Goal: Task Accomplishment & Management: Complete application form

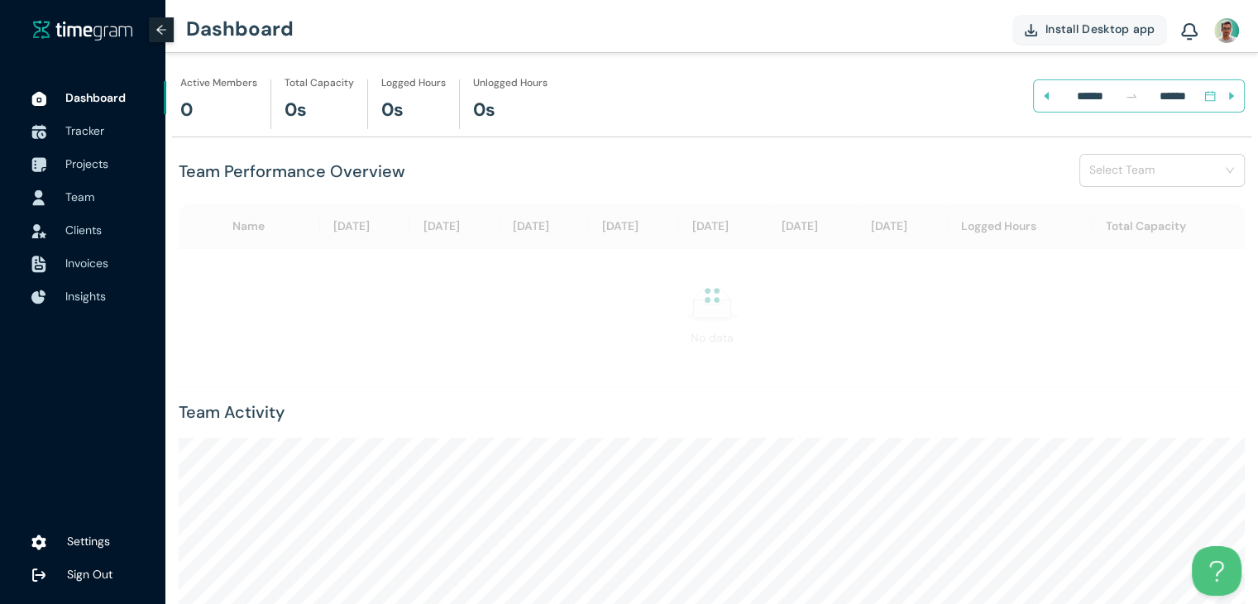
click at [82, 196] on span "Team" at bounding box center [79, 196] width 29 height 15
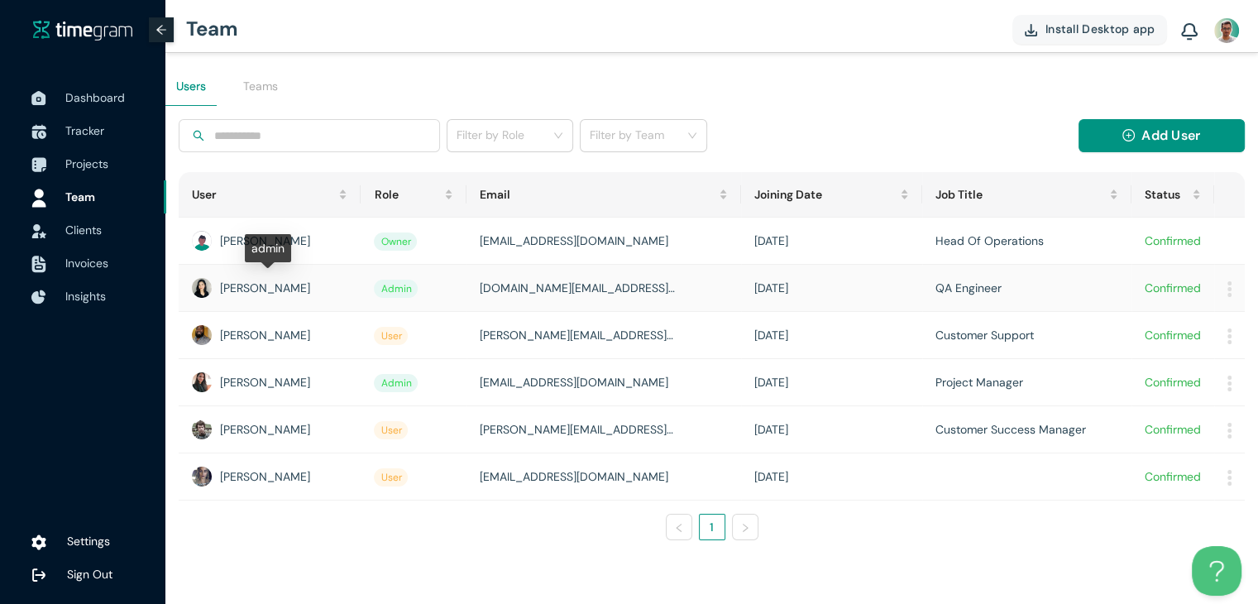
click at [271, 285] on div "[PERSON_NAME]" at bounding box center [270, 288] width 156 height 20
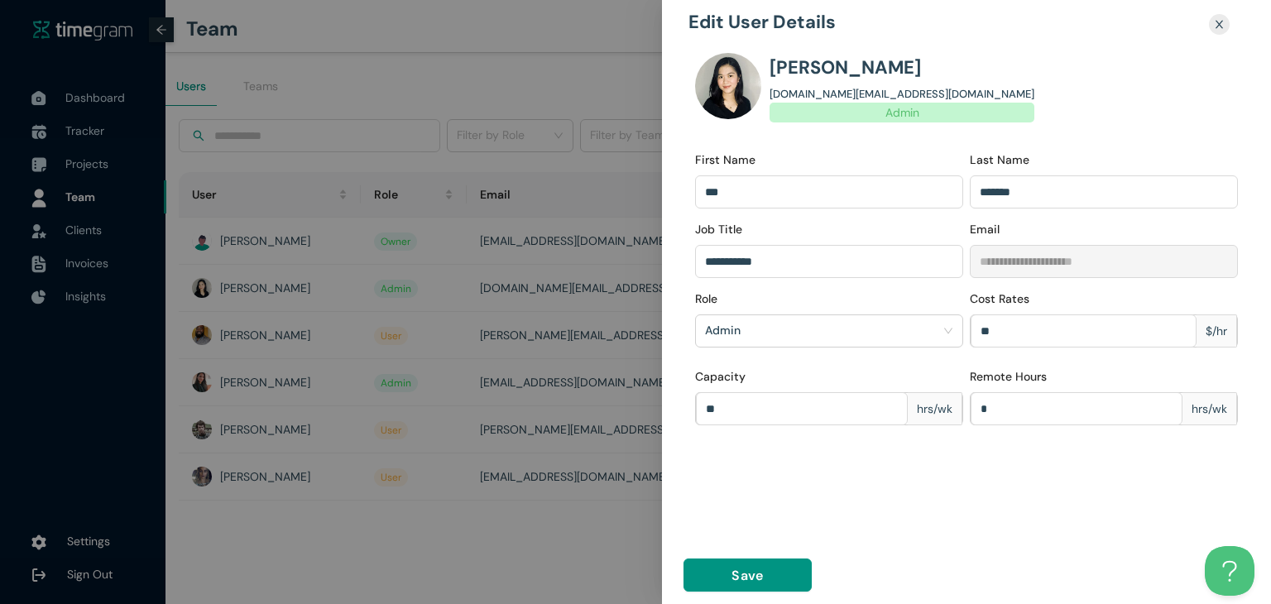
click at [435, 478] on div at bounding box center [635, 302] width 1271 height 604
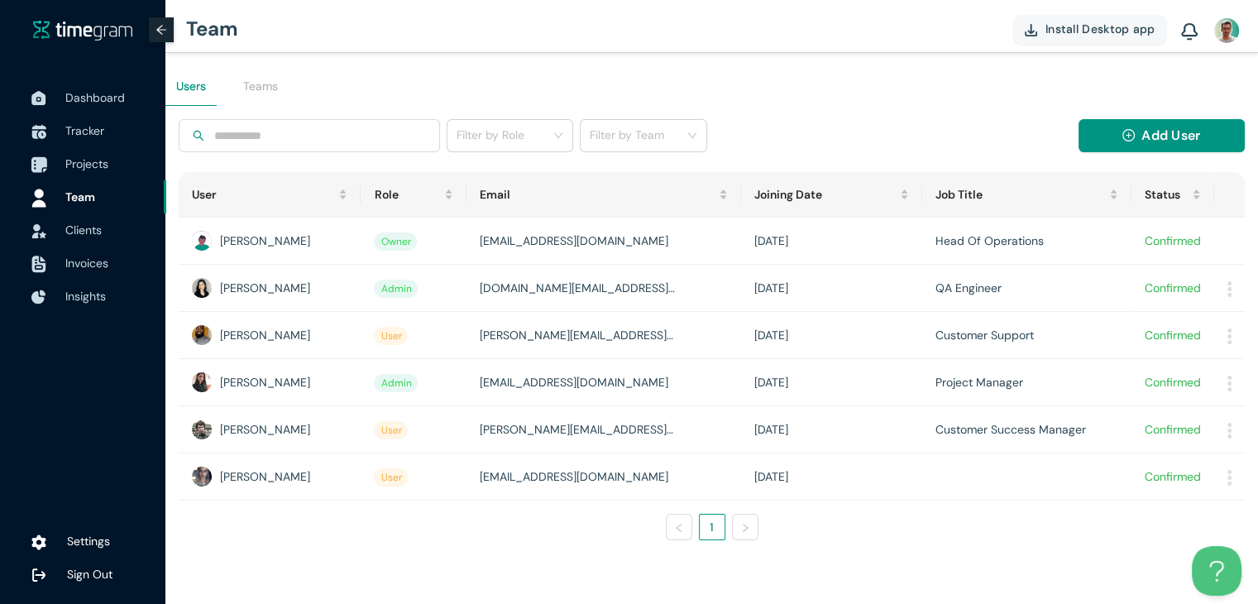
click at [82, 156] on span "Projects" at bounding box center [86, 163] width 43 height 15
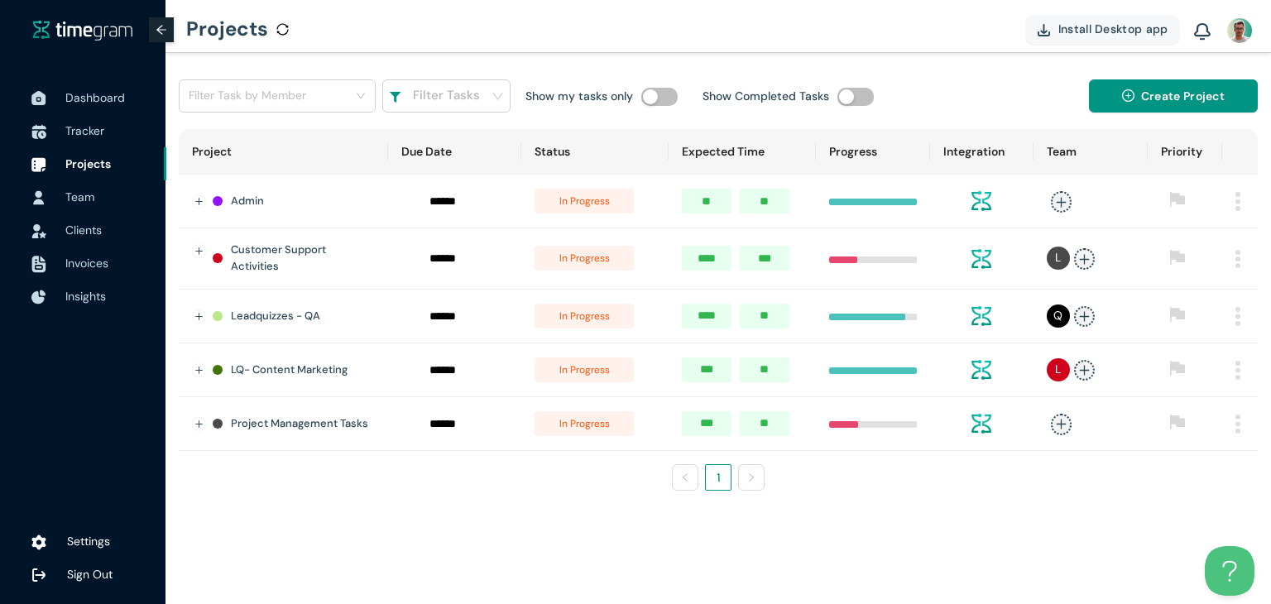
click at [292, 318] on h1 "Leadquizzes - QA" at bounding box center [275, 316] width 89 height 17
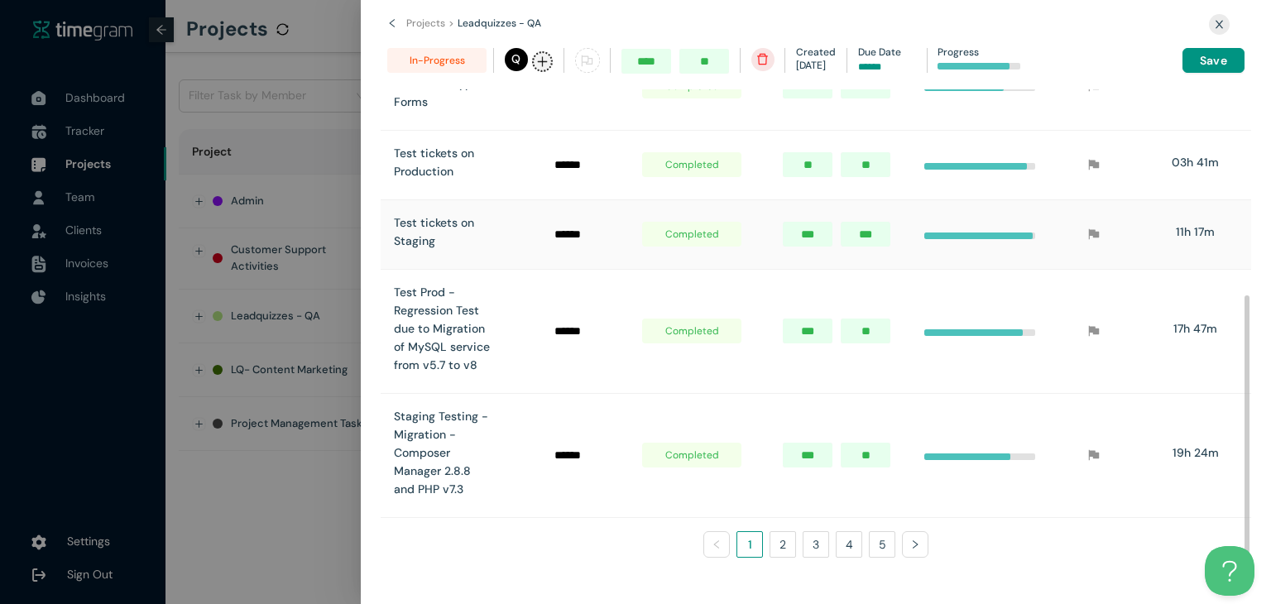
scroll to position [113, 0]
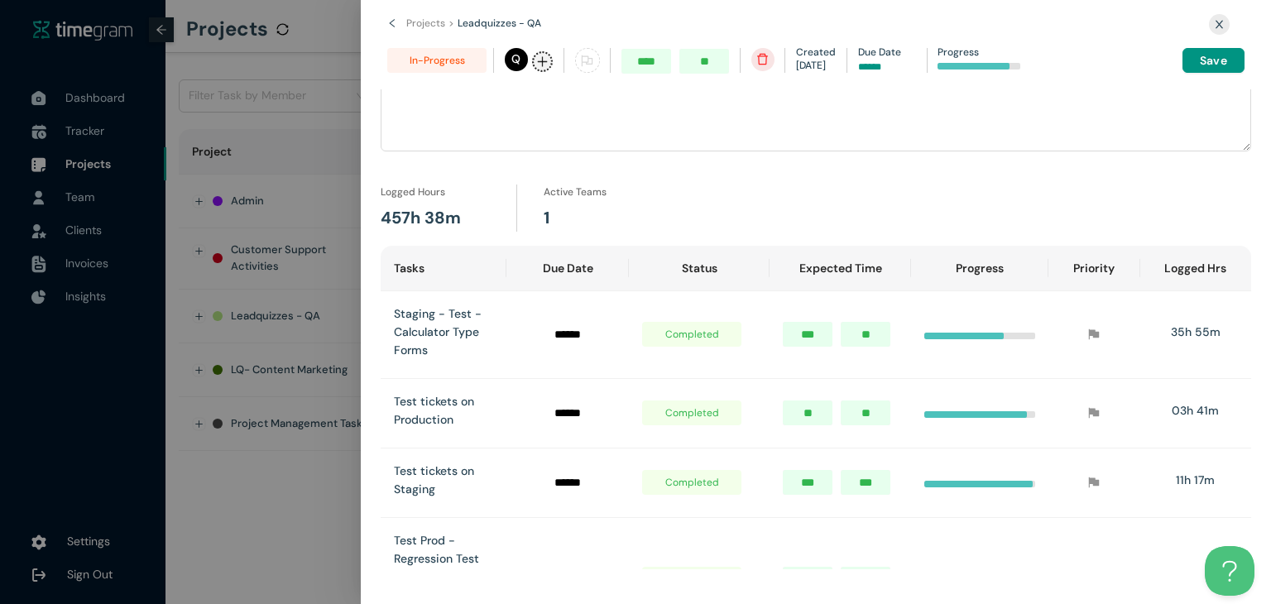
click at [1219, 19] on icon "close" at bounding box center [1219, 24] width 11 height 11
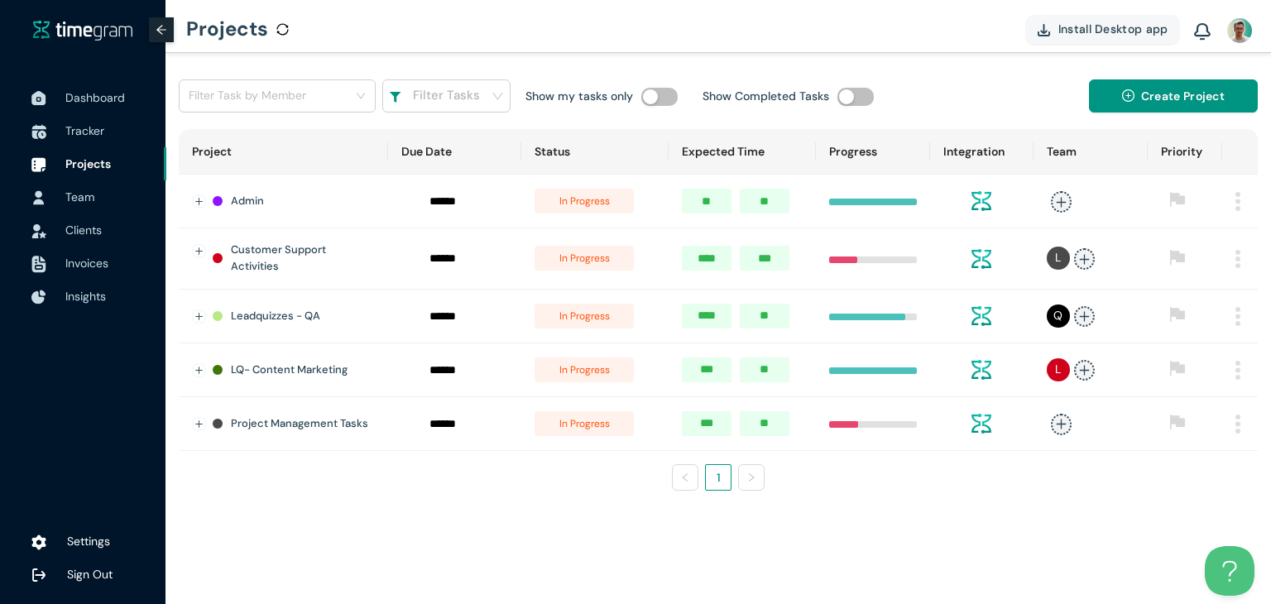
click at [1231, 309] on td at bounding box center [1240, 317] width 36 height 54
click at [1241, 314] on td at bounding box center [1240, 317] width 36 height 54
click at [1236, 314] on img at bounding box center [1237, 316] width 5 height 19
click at [1214, 364] on span "Edit" at bounding box center [1208, 361] width 21 height 18
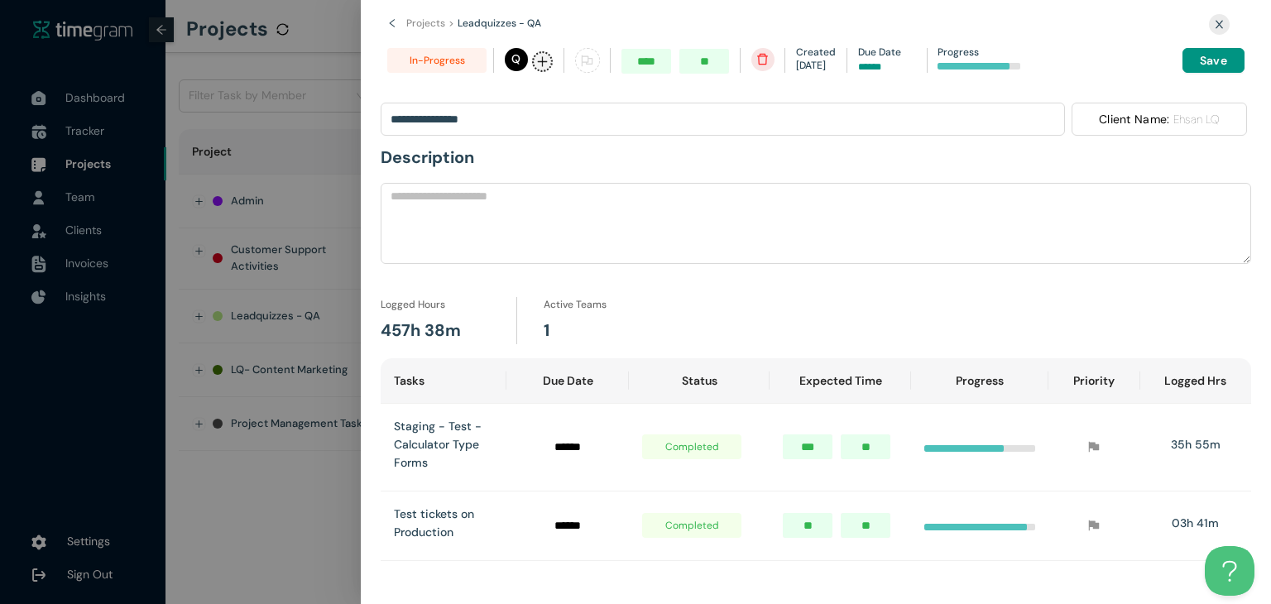
click at [1222, 23] on icon "close" at bounding box center [1219, 24] width 11 height 11
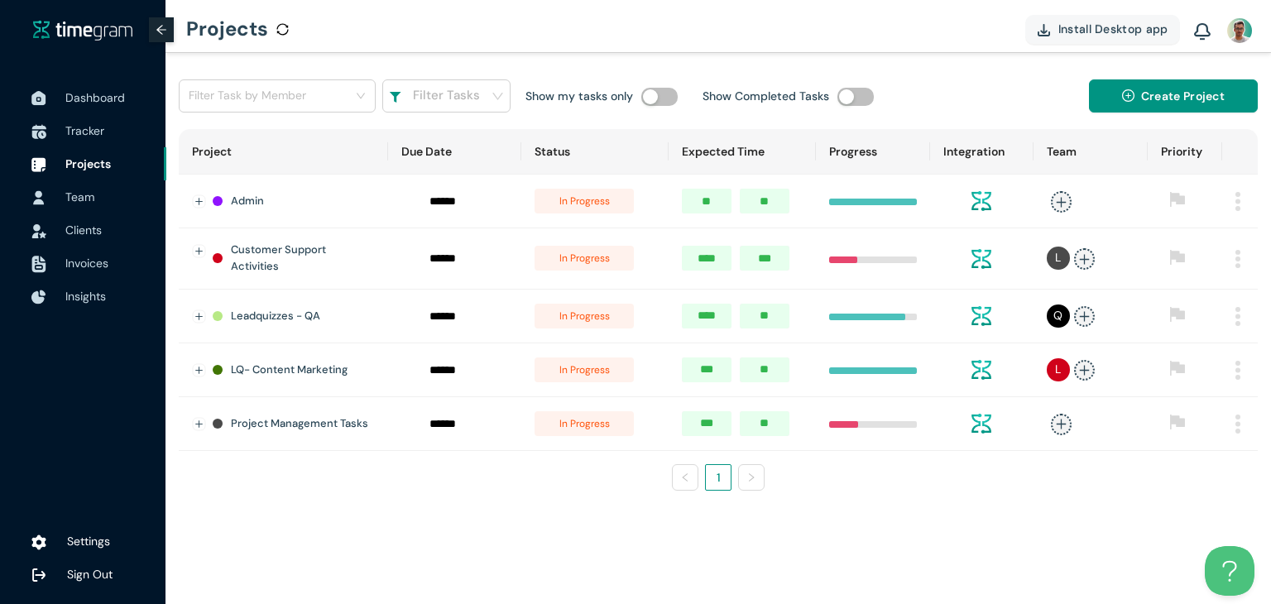
click at [294, 313] on h1 "Leadquizzes - QA" at bounding box center [275, 316] width 89 height 17
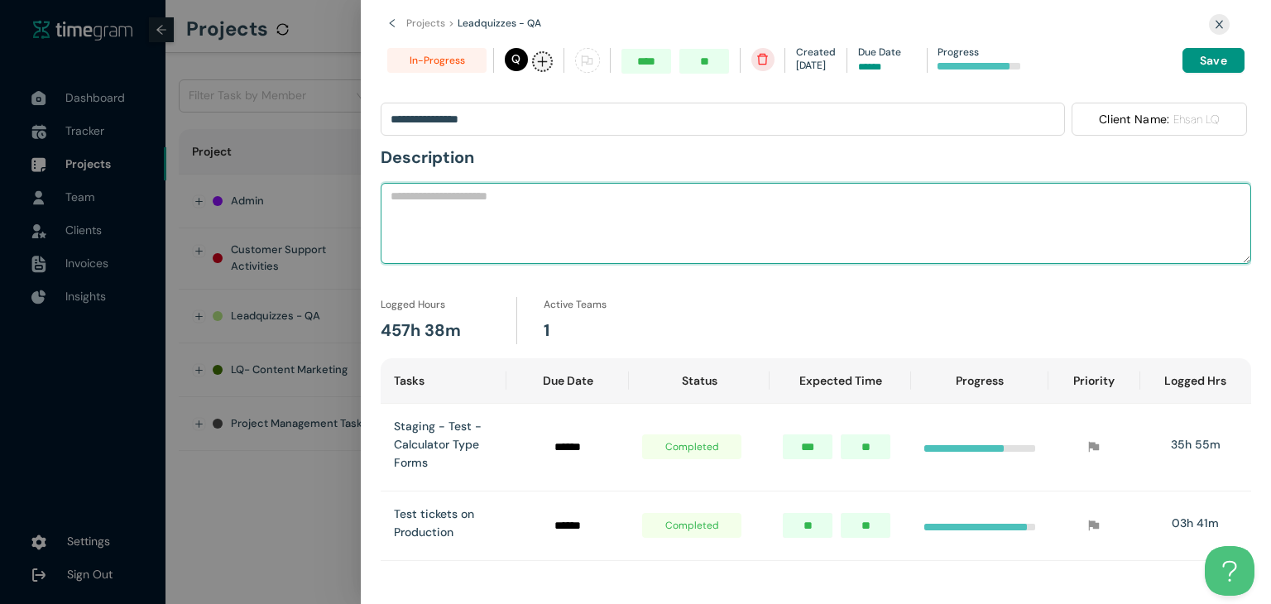
drag, startPoint x: 1051, startPoint y: 183, endPoint x: 1251, endPoint y: 149, distance: 203.0
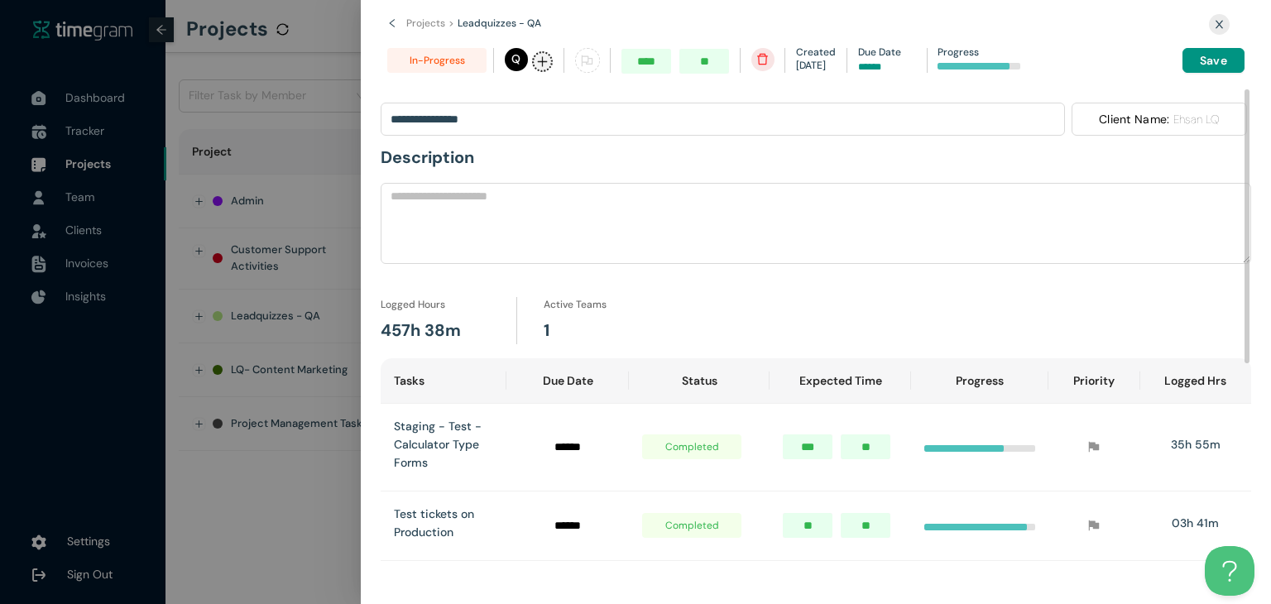
click at [1037, 160] on h1 "Description" at bounding box center [816, 158] width 870 height 26
click at [1219, 27] on icon "close" at bounding box center [1219, 24] width 11 height 11
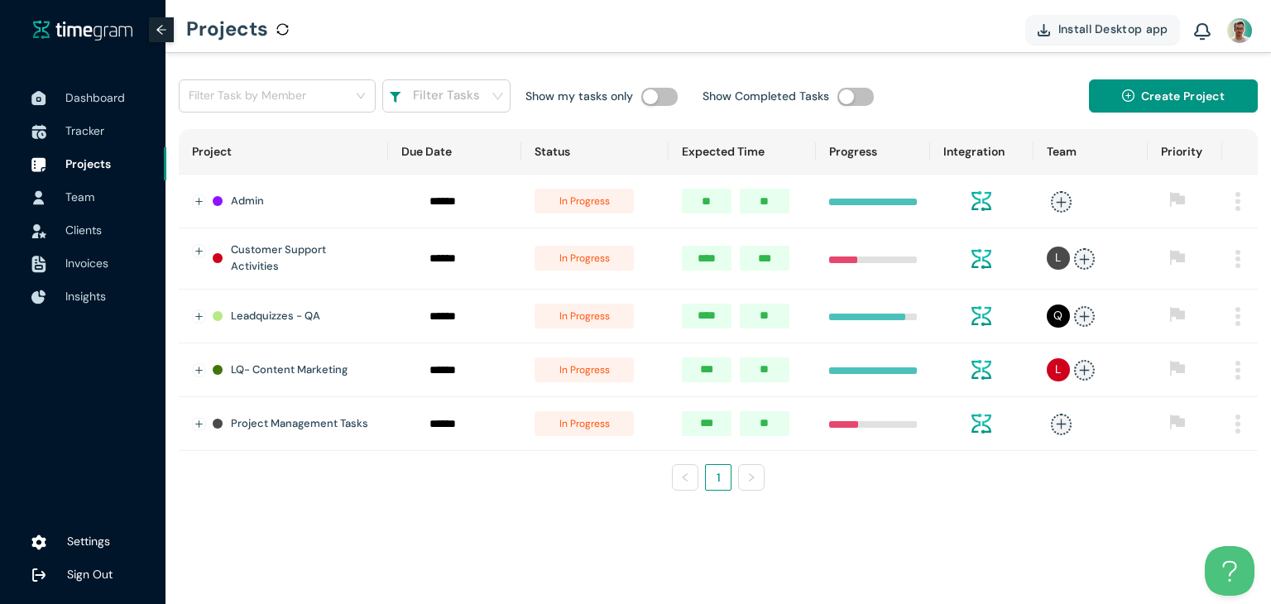
click at [268, 318] on h1 "Leadquizzes - QA" at bounding box center [275, 316] width 89 height 17
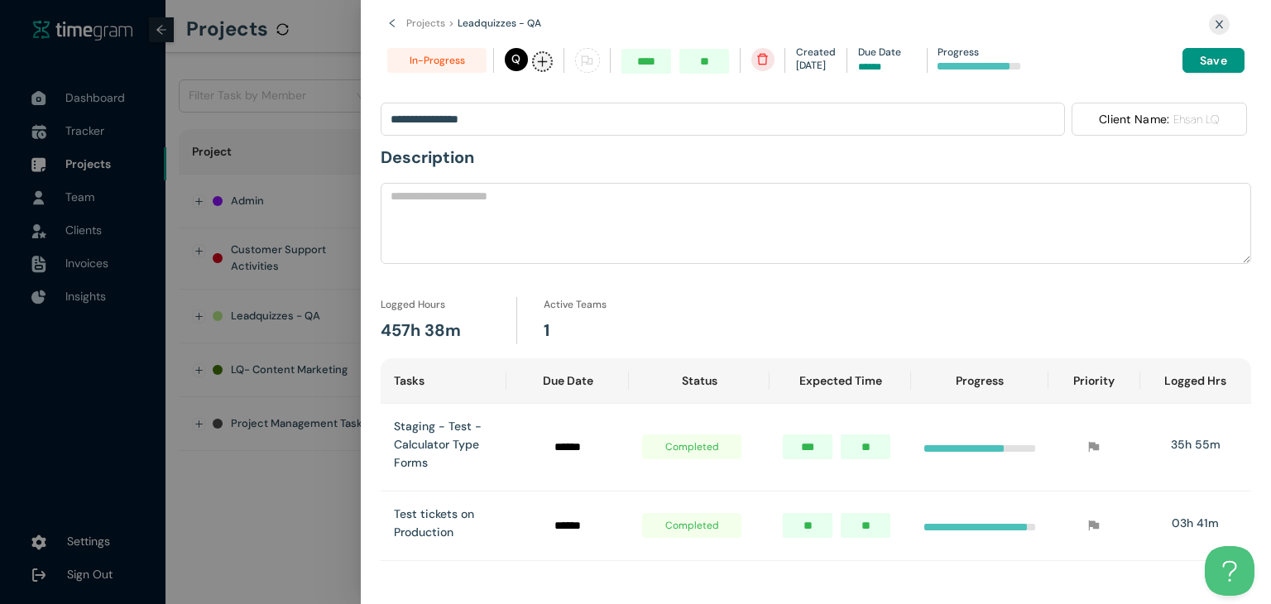
click at [298, 492] on div at bounding box center [635, 302] width 1271 height 604
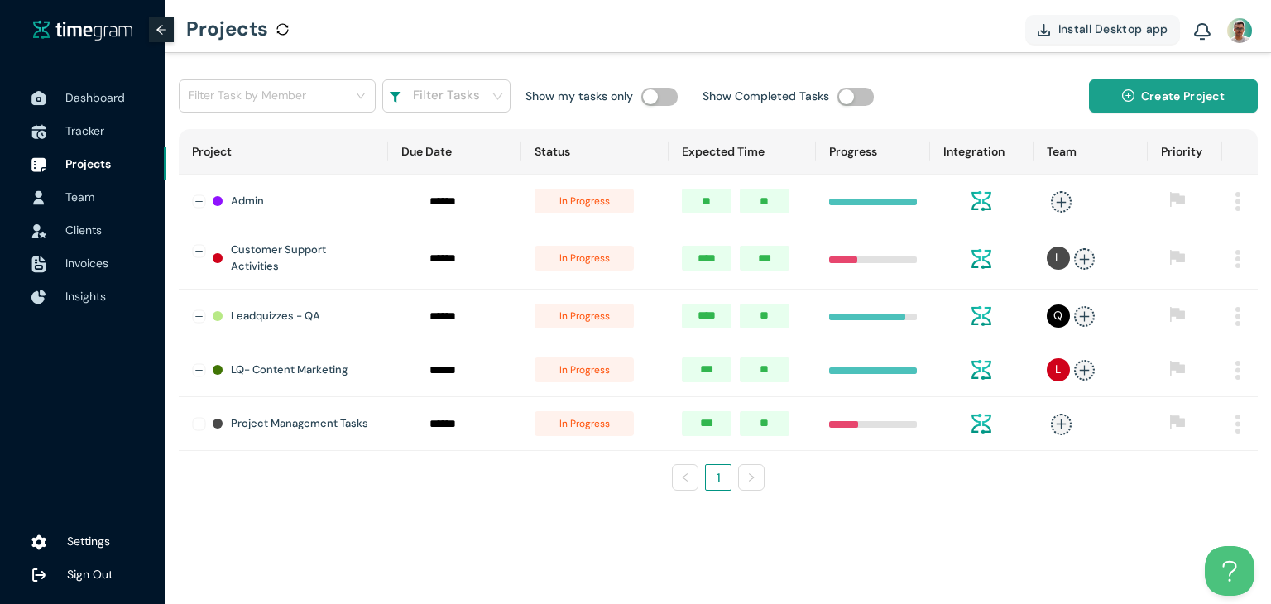
click at [1177, 97] on span "Create Project" at bounding box center [1183, 96] width 84 height 18
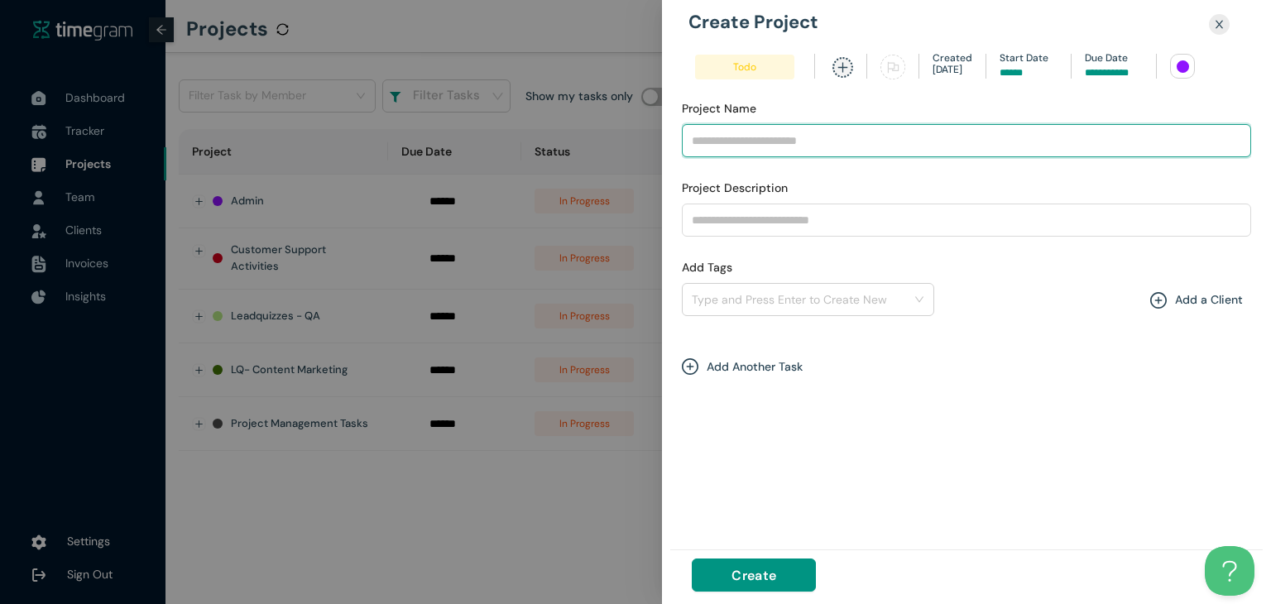
click at [876, 146] on input "Project Name" at bounding box center [966, 140] width 569 height 33
type input "**********"
click at [874, 143] on input "**********" at bounding box center [966, 140] width 569 height 33
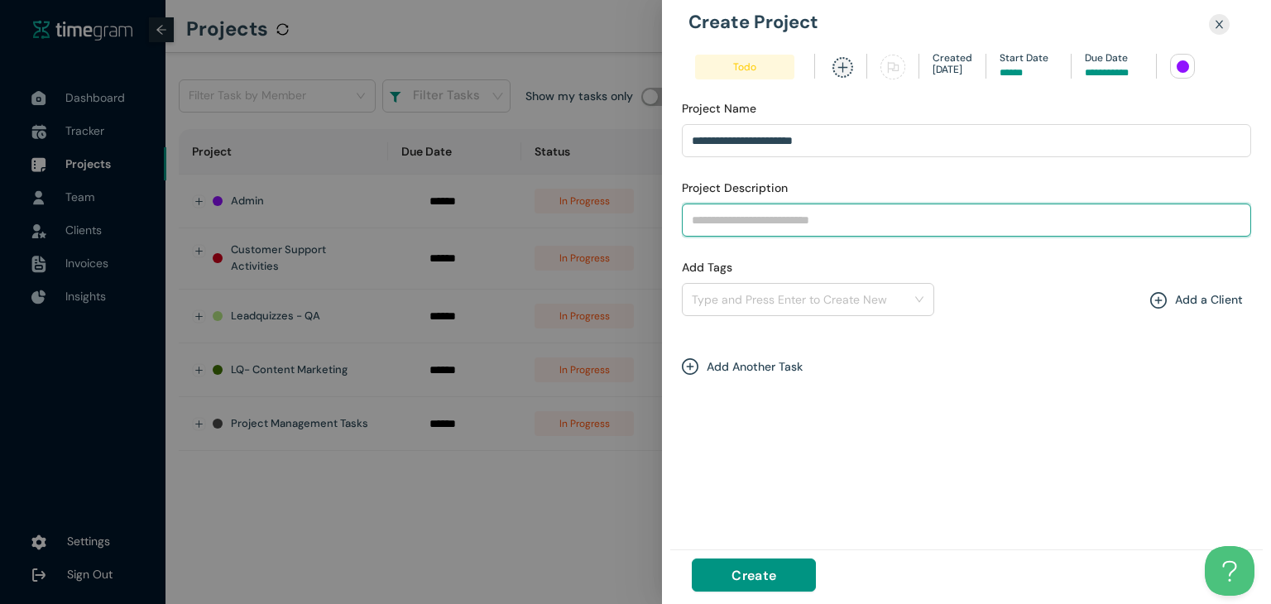
click at [831, 217] on input "Project Description" at bounding box center [966, 220] width 569 height 33
click at [858, 304] on div at bounding box center [799, 300] width 227 height 20
type input "**********"
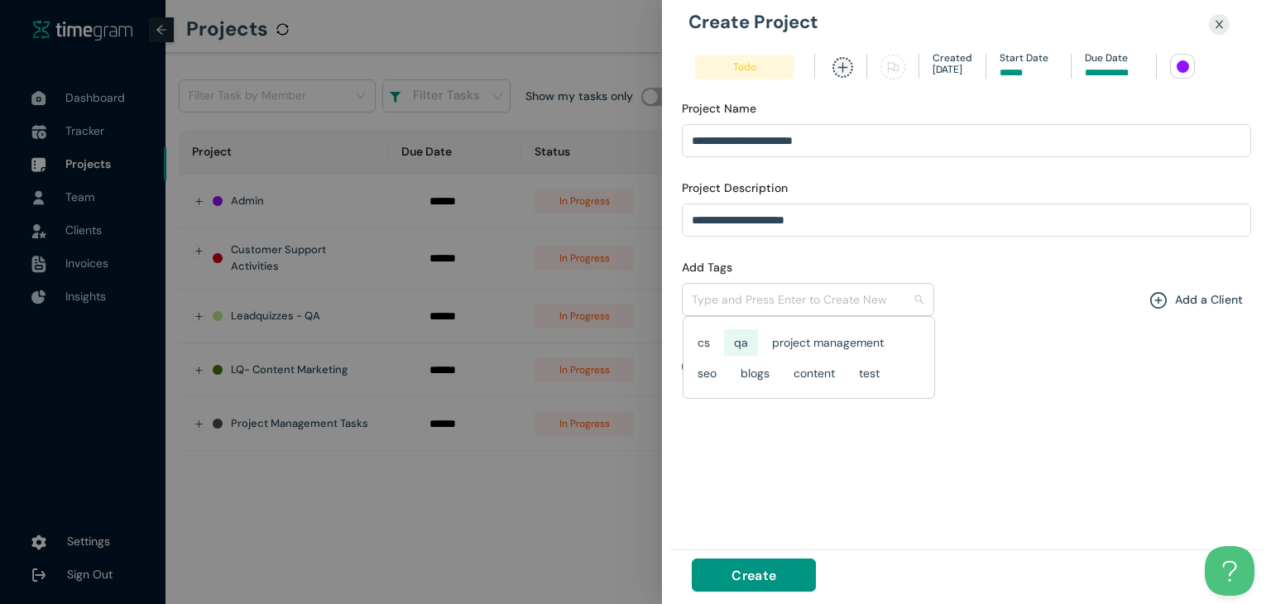
click at [740, 342] on div "qa" at bounding box center [741, 342] width 14 height 18
click at [959, 341] on div "Add Another Task" at bounding box center [966, 358] width 569 height 35
click at [1161, 300] on icon "plus-circle" at bounding box center [1158, 300] width 17 height 17
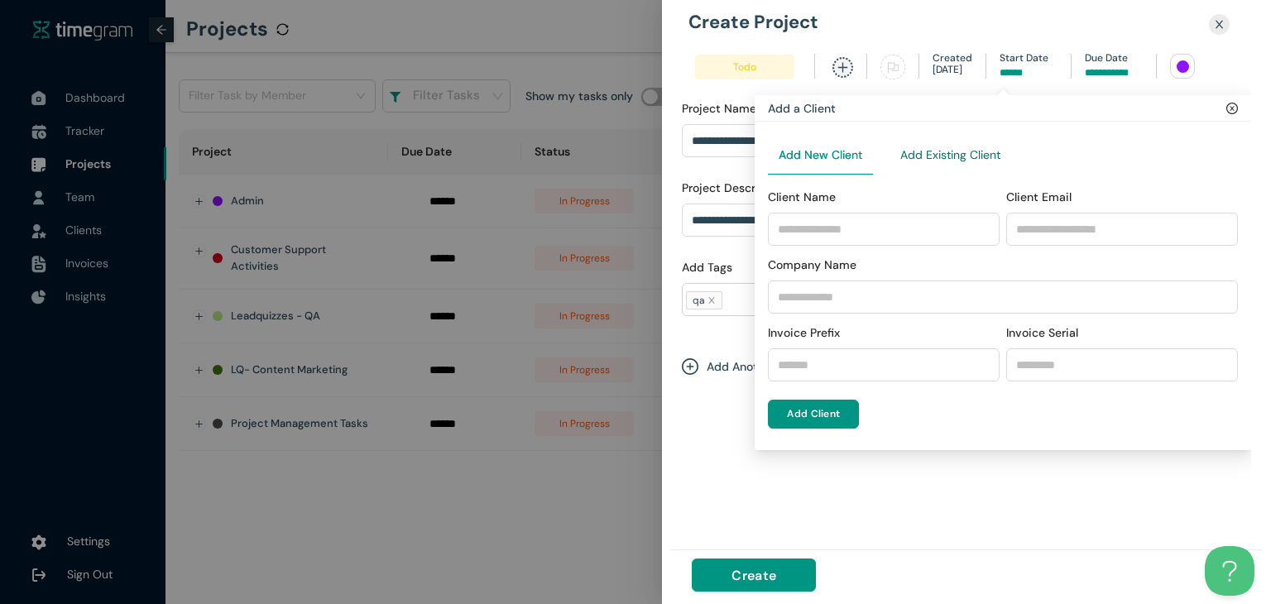
click at [937, 156] on Client "Add Existing Client" at bounding box center [950, 155] width 100 height 18
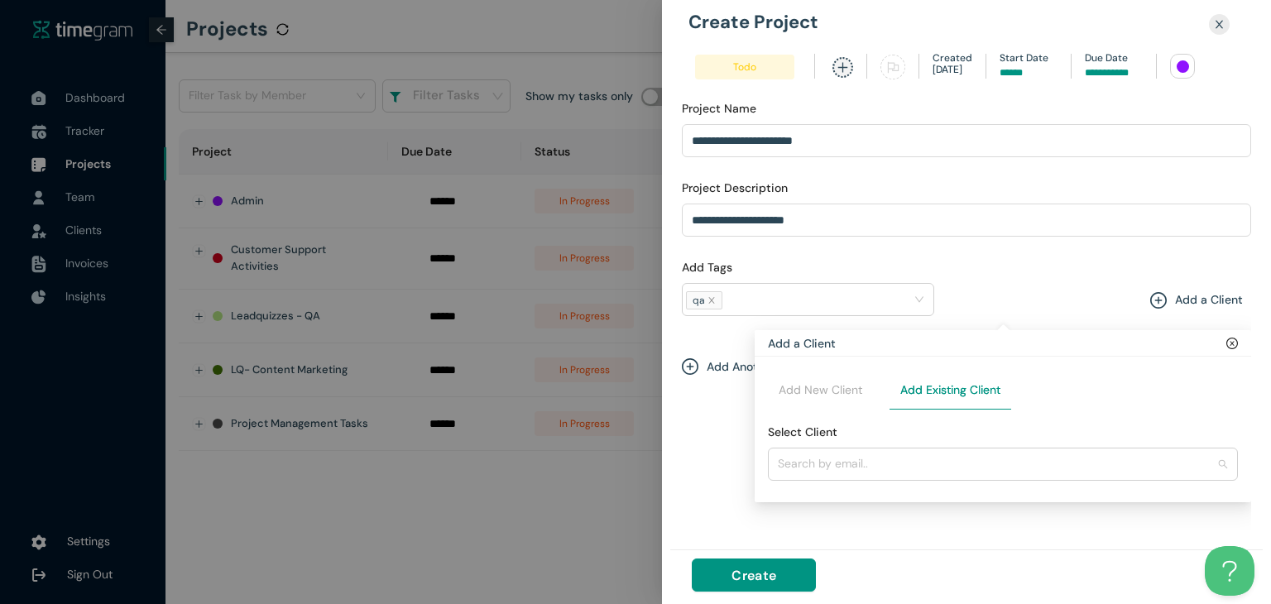
click at [834, 466] on input "Select Client" at bounding box center [997, 463] width 438 height 25
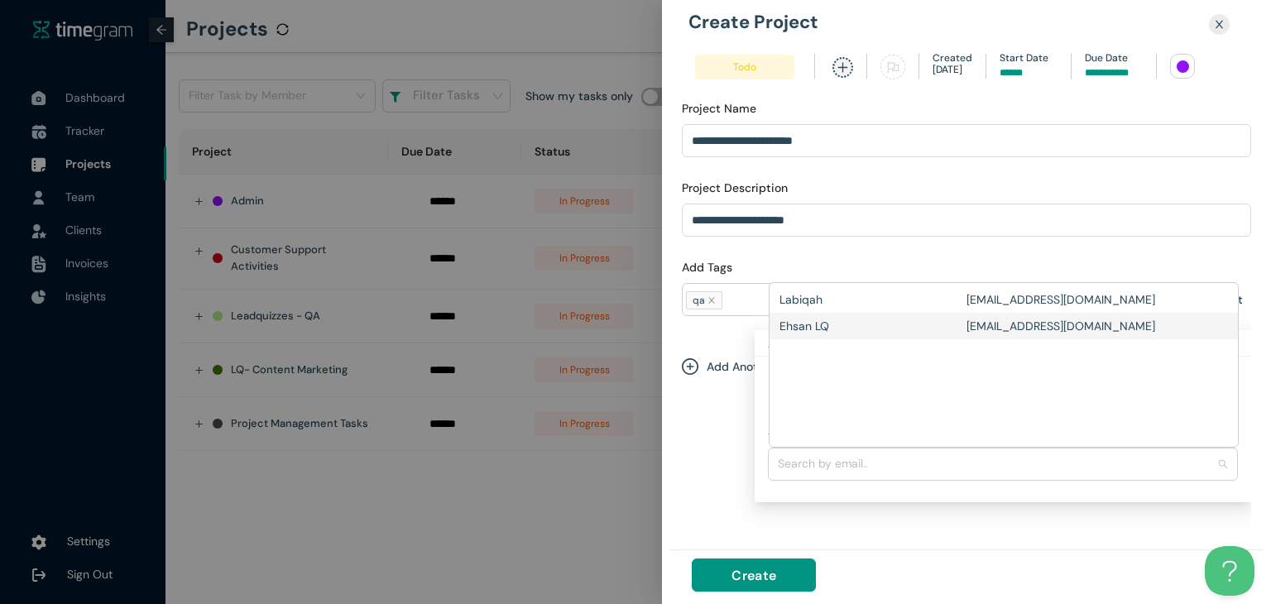
click at [844, 323] on div "Ehsan LQ" at bounding box center [872, 326] width 187 height 18
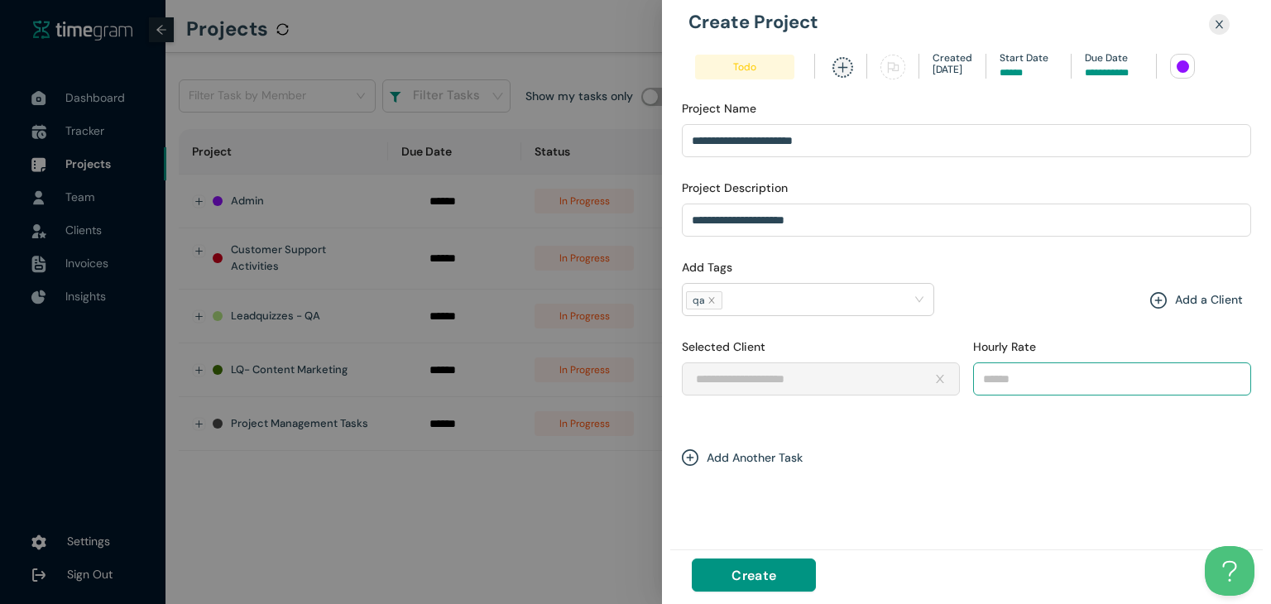
click at [1048, 371] on input "Hourly Rate" at bounding box center [1112, 378] width 276 height 25
type input "**"
click at [999, 481] on div "**********" at bounding box center [966, 306] width 569 height 447
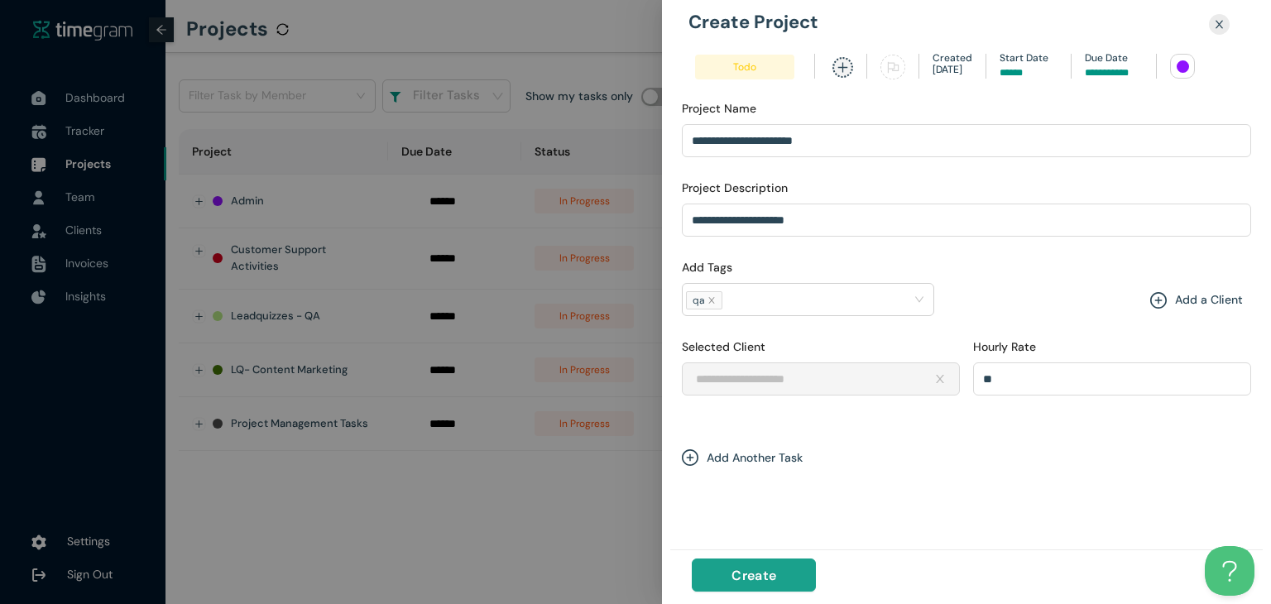
click at [757, 572] on span "Create" at bounding box center [753, 575] width 45 height 21
click at [1115, 89] on div "**********" at bounding box center [966, 306] width 569 height 447
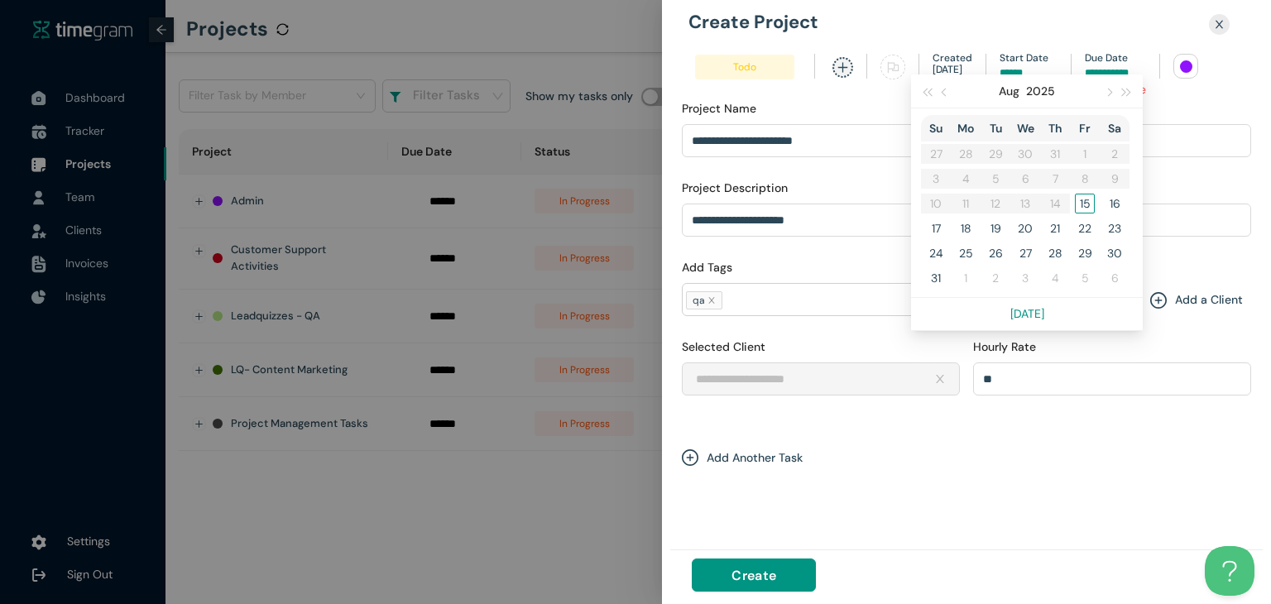
click at [1113, 69] on input at bounding box center [1114, 73] width 58 height 16
type input "******"
click at [1123, 89] on span "button" at bounding box center [1127, 93] width 8 height 8
type input "******"
click at [959, 278] on div "31" at bounding box center [965, 278] width 20 height 20
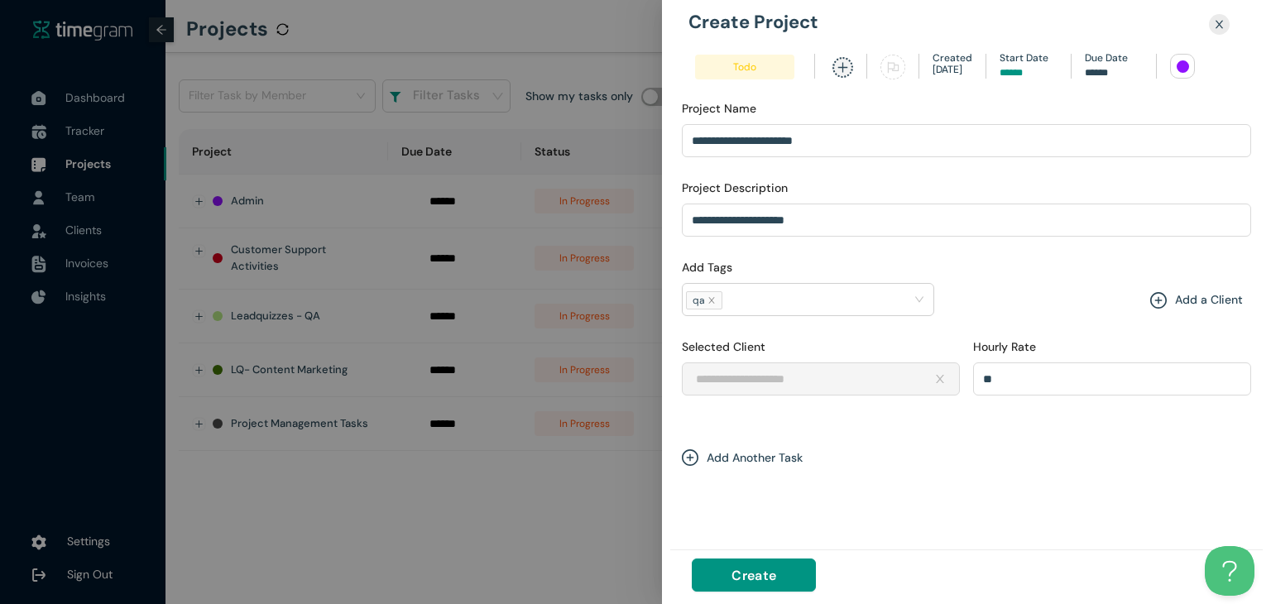
click at [1195, 100] on div "Project Name" at bounding box center [966, 111] width 569 height 25
click at [840, 63] on icon "plus" at bounding box center [842, 67] width 12 height 12
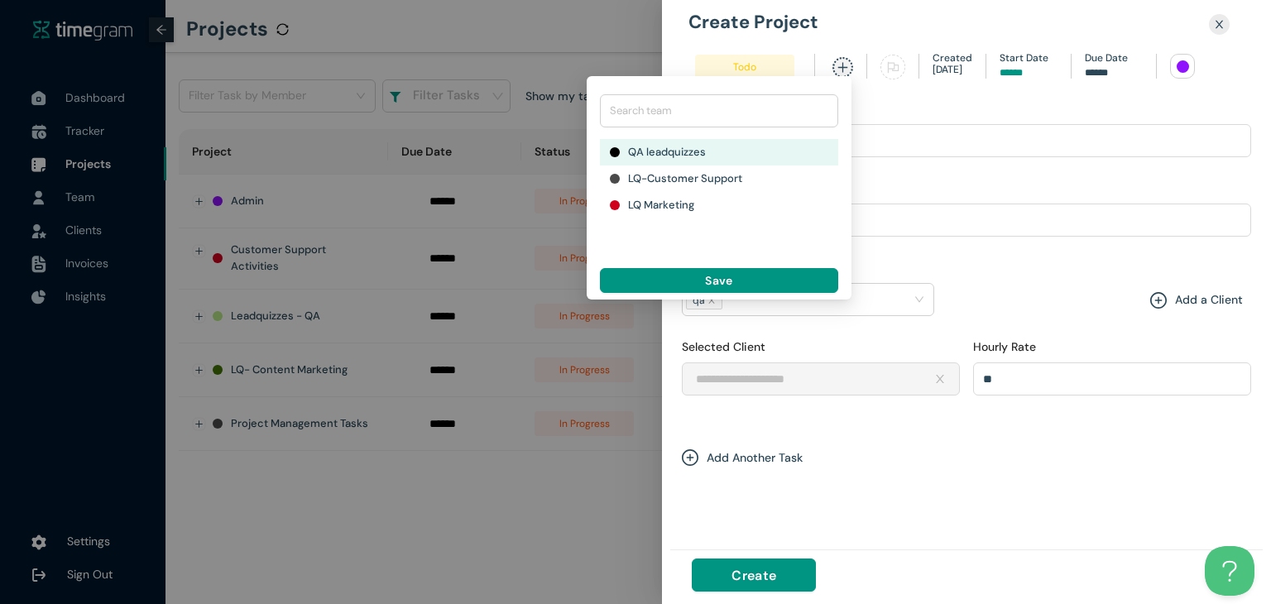
click at [664, 155] on h1 "QA leadquizzes" at bounding box center [667, 152] width 78 height 18
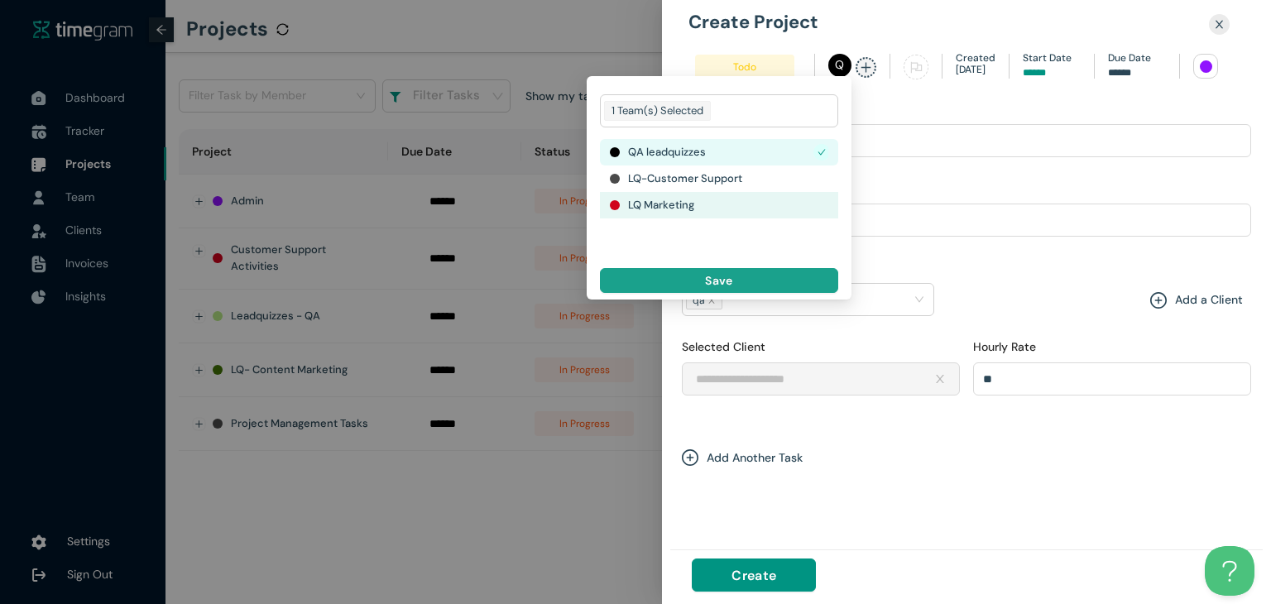
click at [682, 277] on button "Save" at bounding box center [719, 280] width 238 height 25
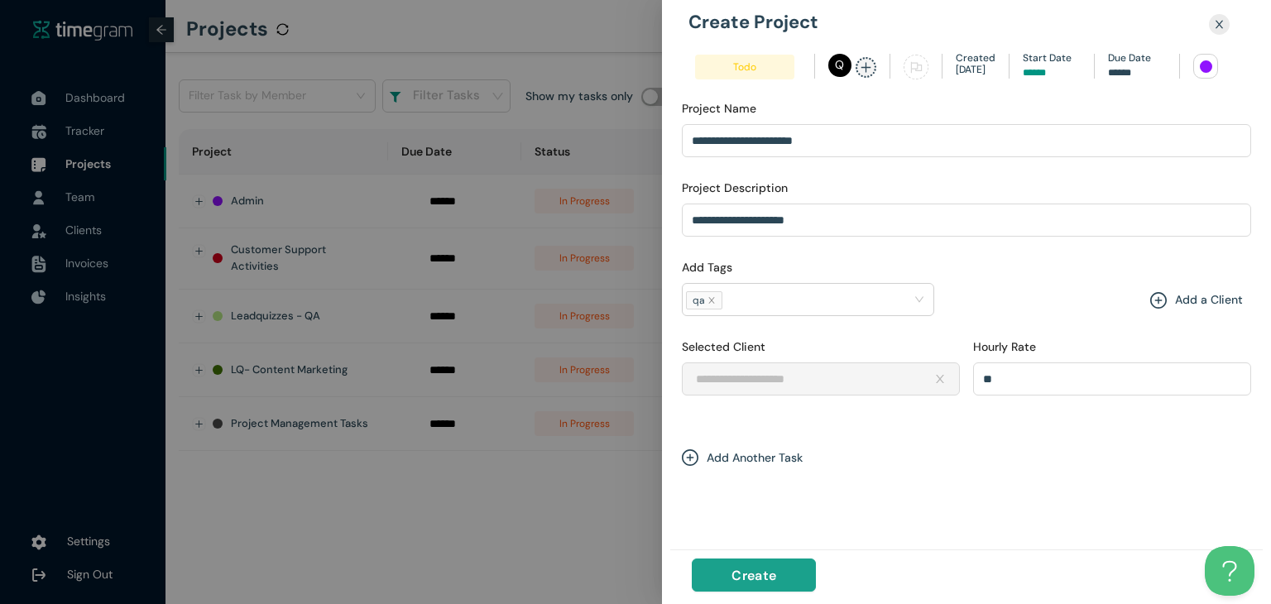
click at [770, 568] on span "Create" at bounding box center [753, 575] width 45 height 21
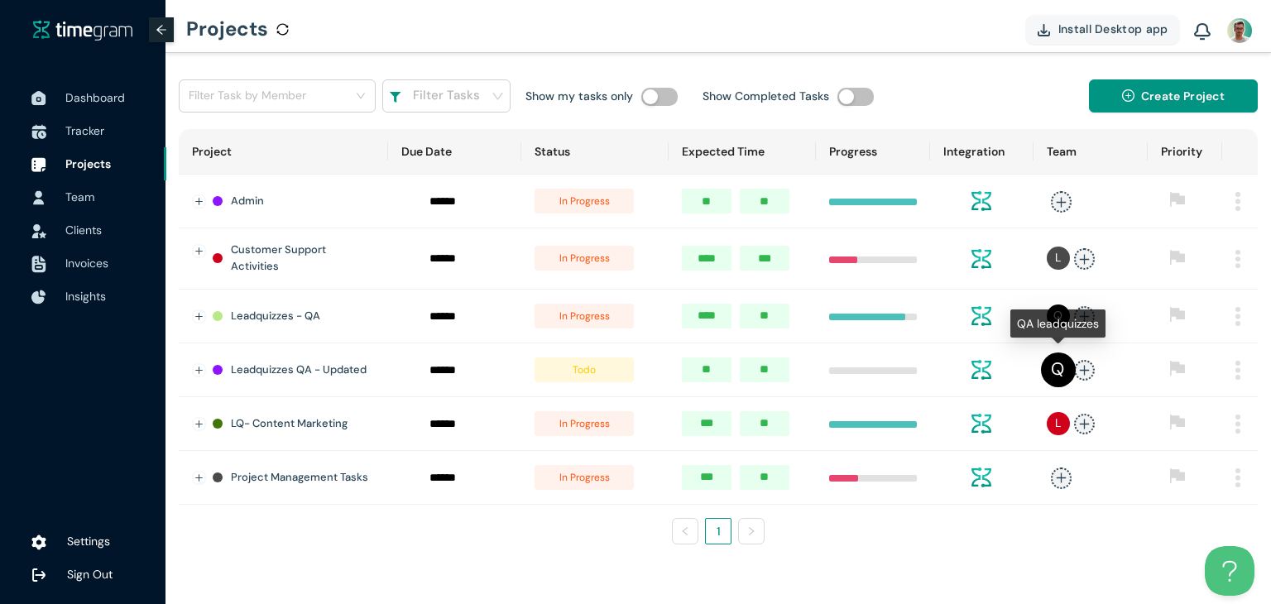
click at [1067, 368] on span "Q" at bounding box center [1058, 369] width 35 height 35
click at [1091, 371] on span "plus" at bounding box center [1084, 370] width 21 height 21
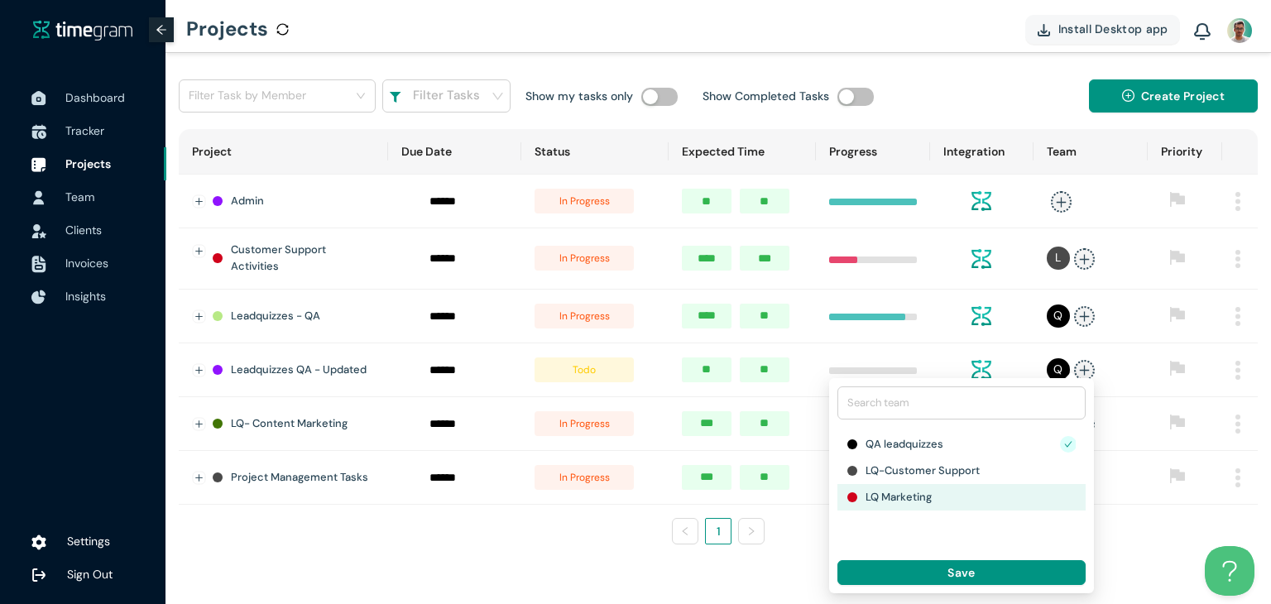
click at [549, 552] on div "Project Due Date Status Expected Time Progress Integration Team Priority Admin …" at bounding box center [718, 343] width 1079 height 429
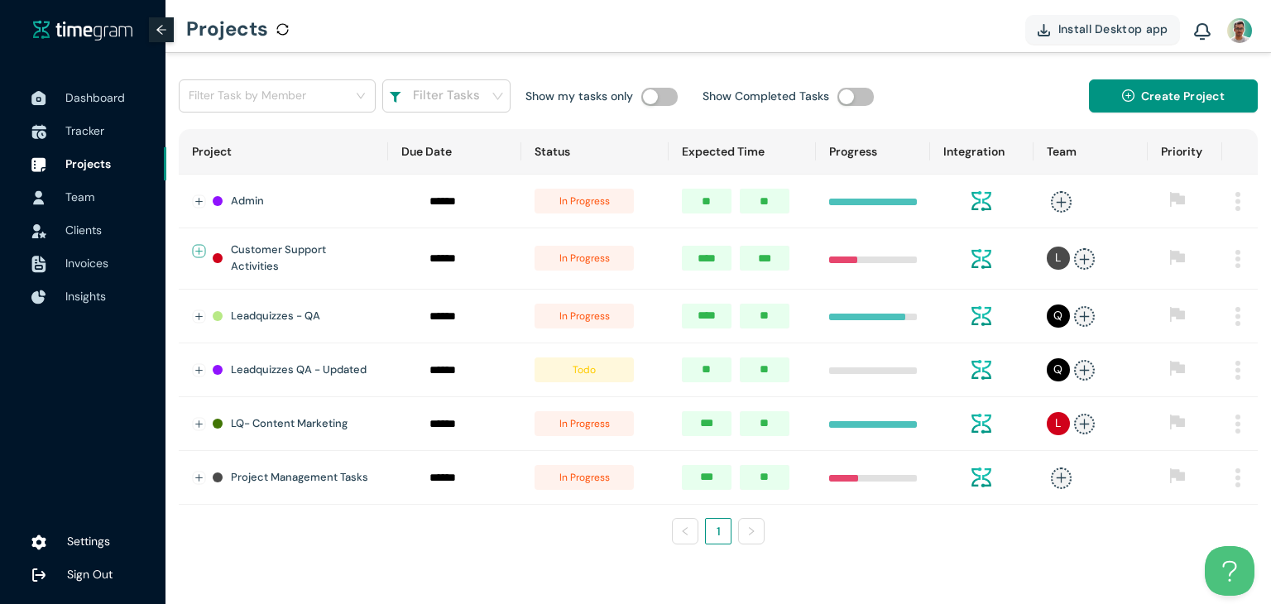
click at [199, 255] on button "Expand row" at bounding box center [199, 250] width 13 height 13
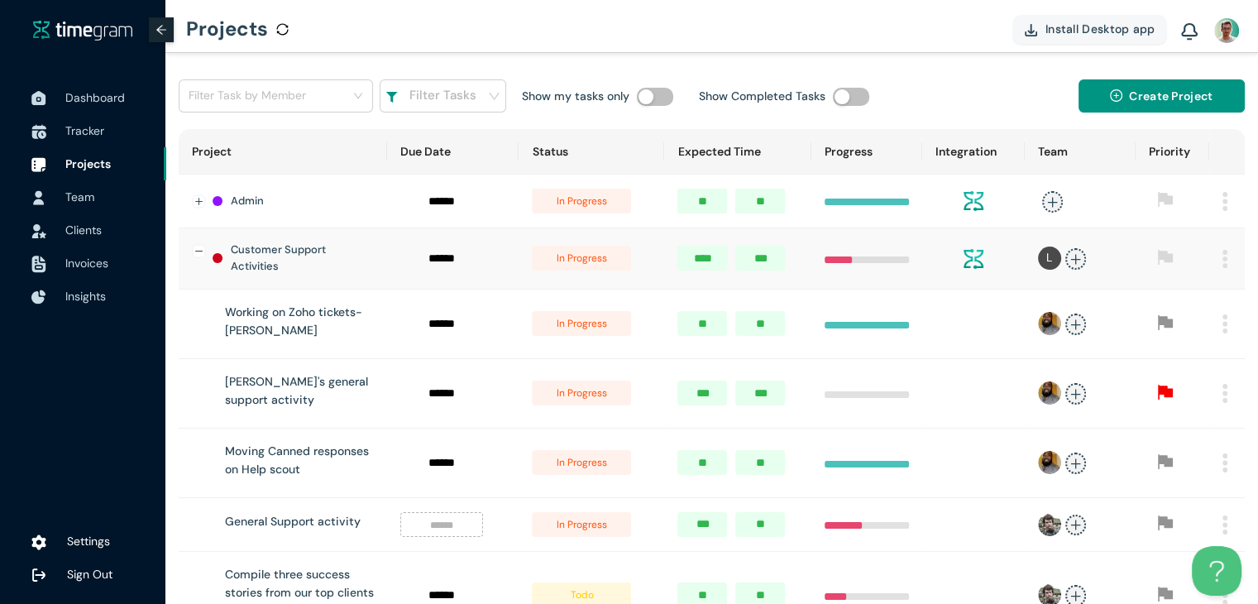
click at [284, 242] on h1 "Customer Support Activities" at bounding box center [301, 259] width 140 height 34
